Goal: Information Seeking & Learning: Learn about a topic

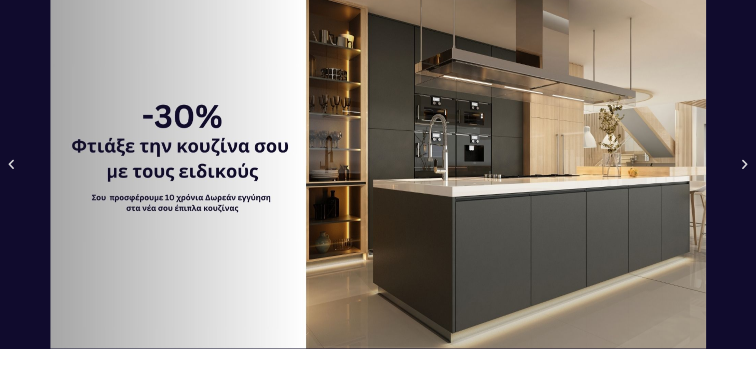
scroll to position [73, 0]
click at [202, 198] on div "1 / 3" at bounding box center [378, 164] width 756 height 369
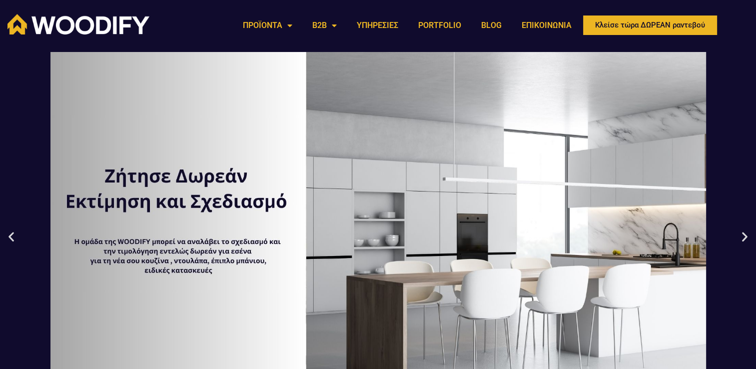
scroll to position [0, 0]
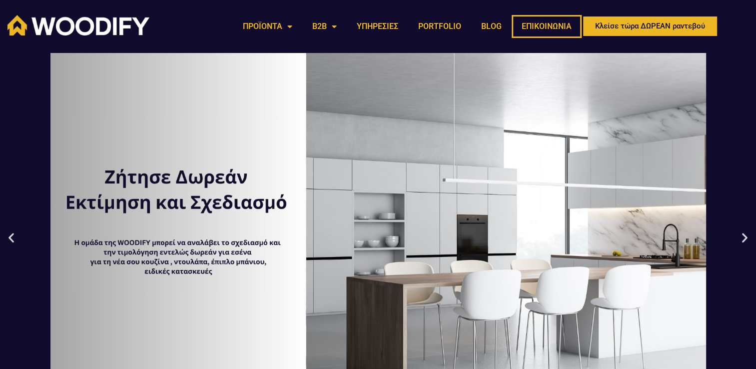
click at [545, 23] on link "ΕΠΙΚΟΙΝΩΝΙΑ" at bounding box center [546, 26] width 70 height 23
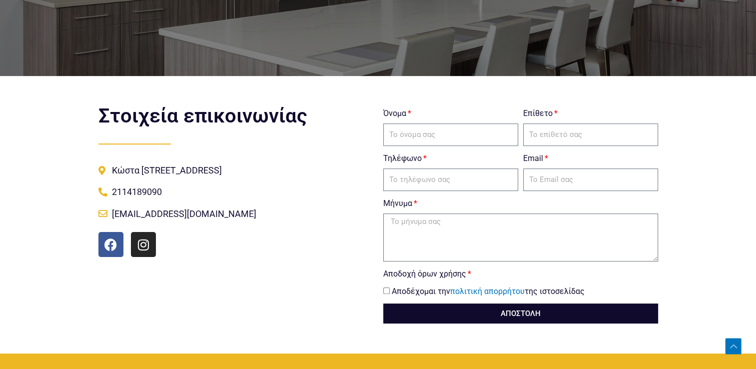
scroll to position [181, 0]
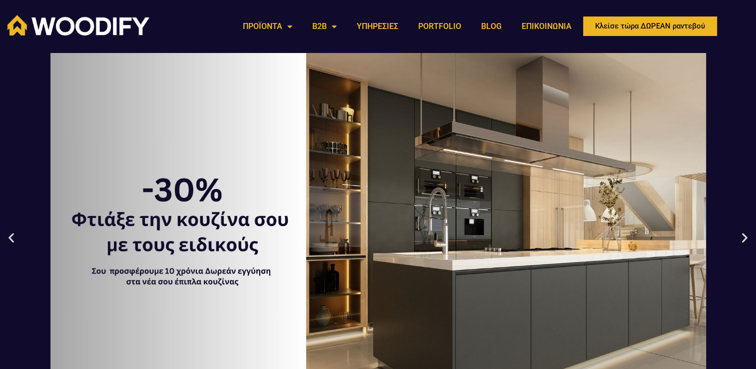
click at [206, 234] on div "1 / 3" at bounding box center [378, 237] width 756 height 369
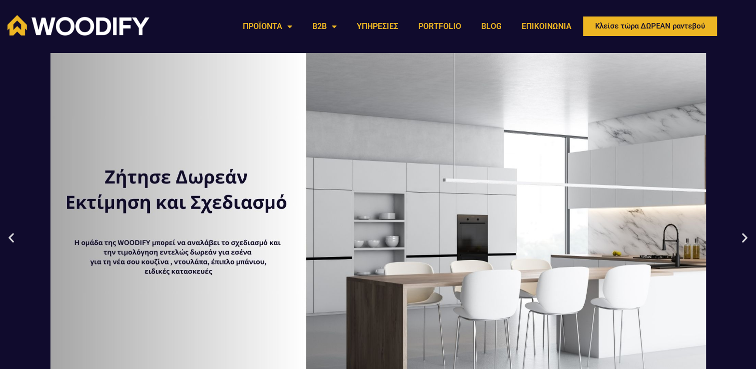
click at [10, 242] on icon "Previous slide" at bounding box center [11, 237] width 12 height 12
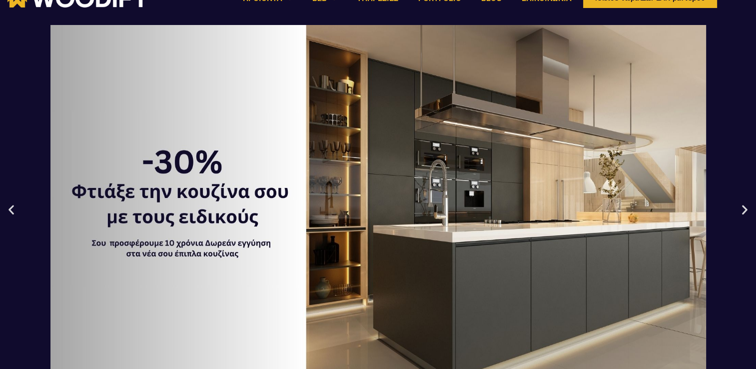
scroll to position [24, 0]
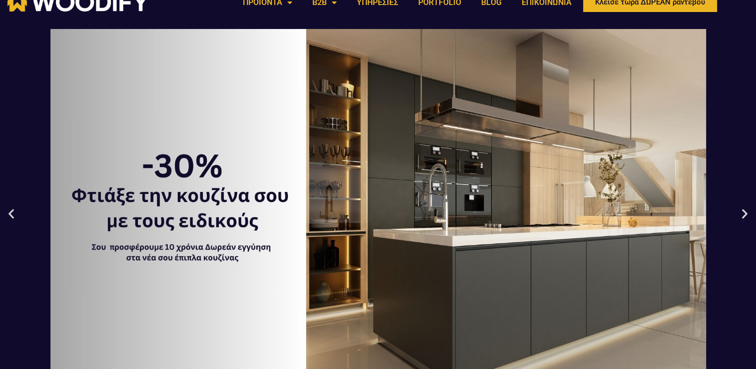
click at [18, 216] on div "1 / 3" at bounding box center [378, 213] width 756 height 369
click at [9, 216] on icon "Previous slide" at bounding box center [11, 213] width 12 height 12
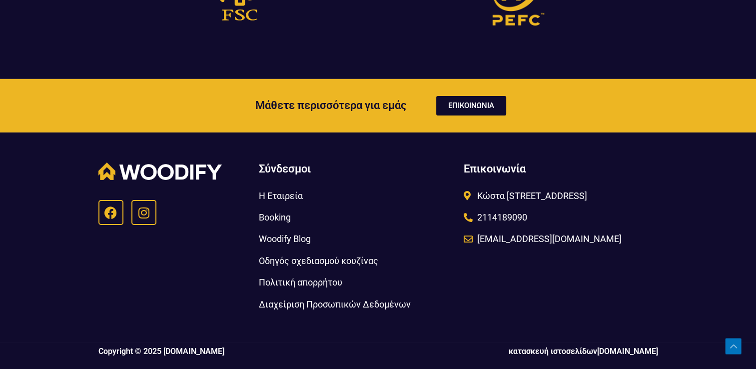
scroll to position [3284, 0]
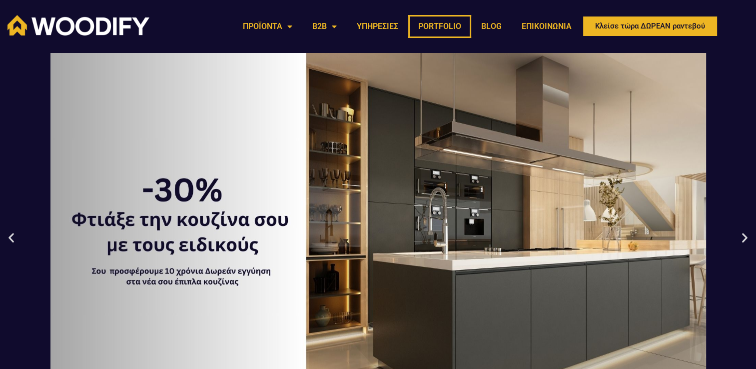
click at [430, 29] on link "PORTFOLIO" at bounding box center [439, 26] width 63 height 23
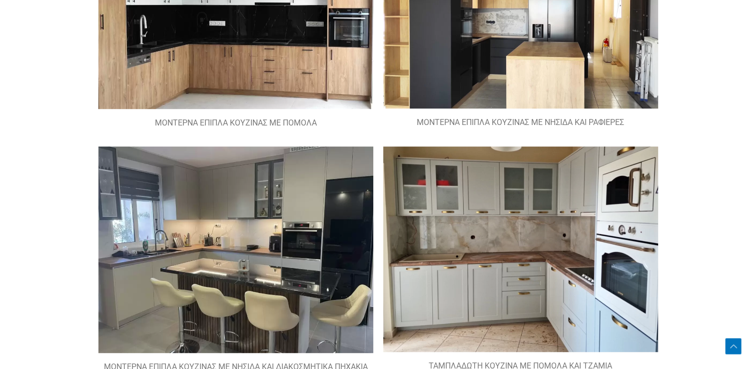
scroll to position [471, 0]
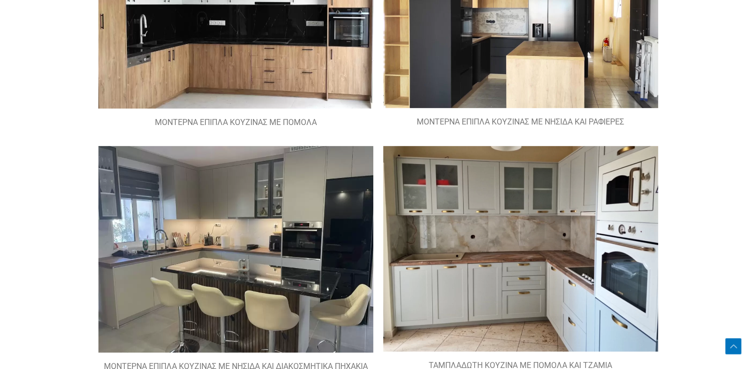
click at [161, 233] on img at bounding box center [235, 249] width 275 height 206
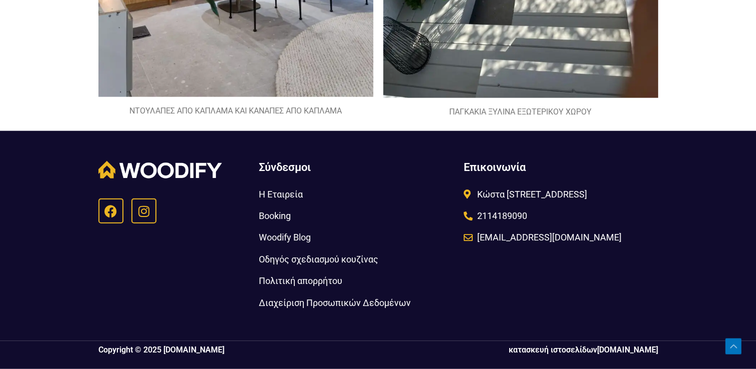
scroll to position [2279, 0]
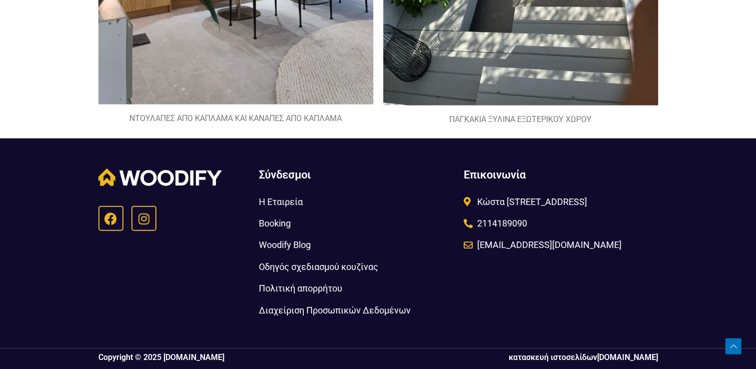
click at [265, 267] on span "Οδηγός σχεδιασμού κουζίνας" at bounding box center [317, 266] width 119 height 16
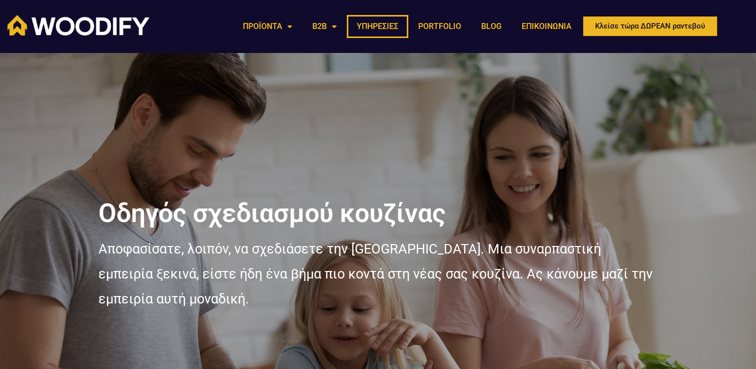
click at [377, 25] on link "ΥΠΗΡΕΣΙΕΣ" at bounding box center [377, 26] width 61 height 23
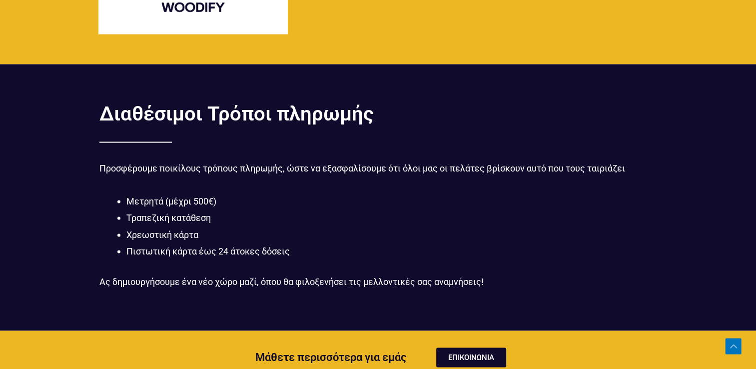
scroll to position [1692, 0]
click at [368, 143] on div at bounding box center [380, 142] width 563 height 16
